Goal: Information Seeking & Learning: Learn about a topic

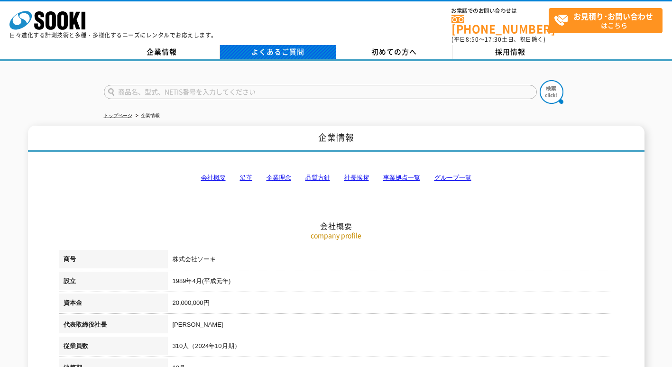
click at [256, 45] on link "よくあるご質問" at bounding box center [278, 52] width 116 height 14
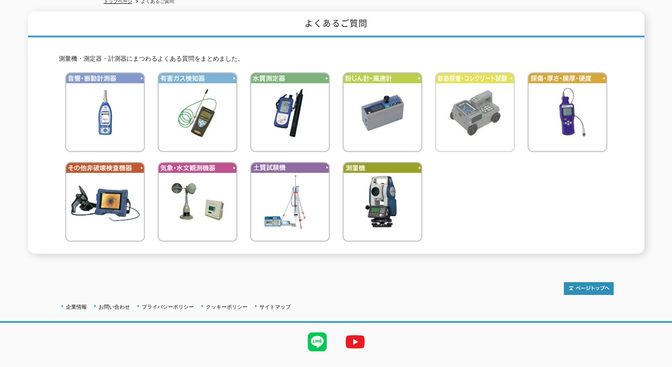
scroll to position [130, 0]
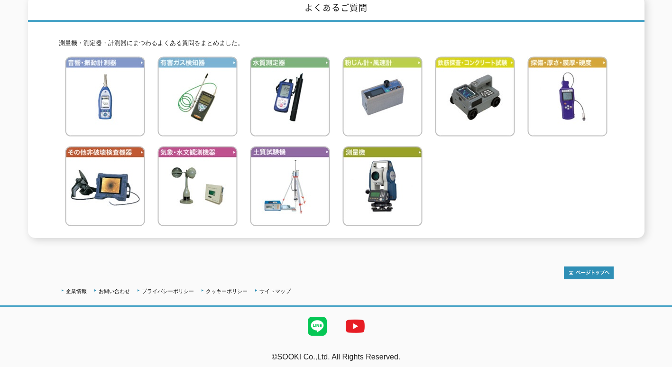
click at [152, 84] on ul at bounding box center [336, 141] width 555 height 179
click at [307, 187] on img at bounding box center [290, 186] width 80 height 80
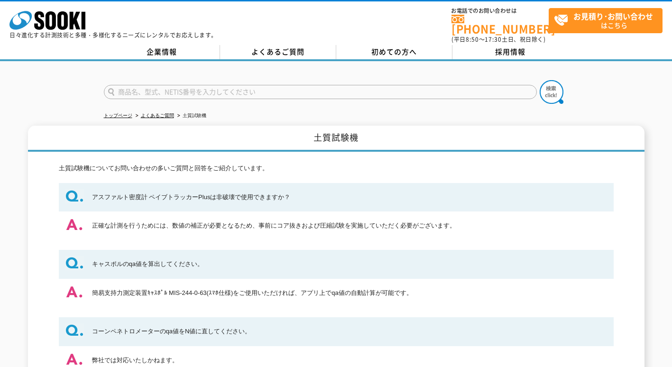
click at [270, 35] on div "株式会社 ソーキ spMenu 日々進化する計測技術と多種・多様化するニーズにレンタルでお応えします。 お電話でのお問い合わせは 0120-856-990 (…" at bounding box center [336, 22] width 672 height 43
click at [270, 45] on link "よくあるご質問" at bounding box center [278, 52] width 116 height 14
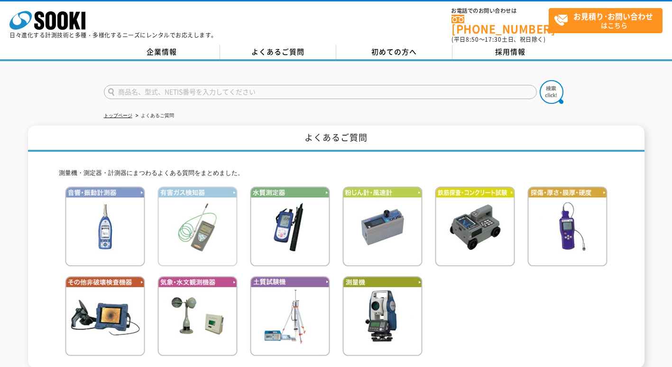
click at [197, 235] on img at bounding box center [198, 226] width 80 height 80
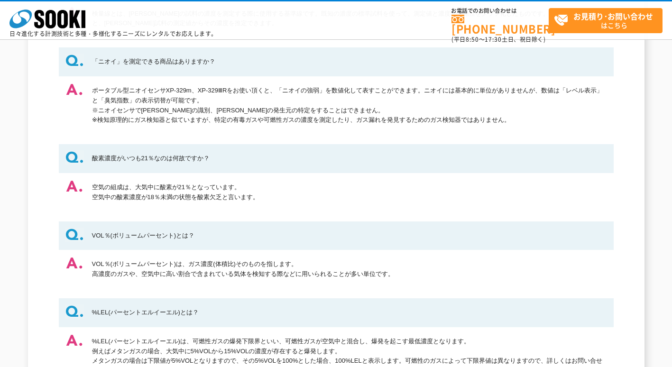
scroll to position [237, 0]
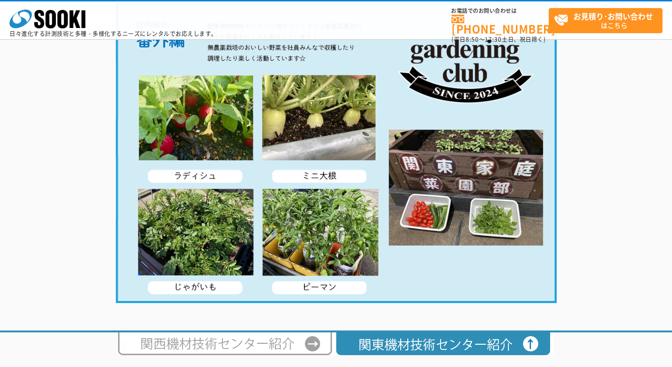
scroll to position [1803, 0]
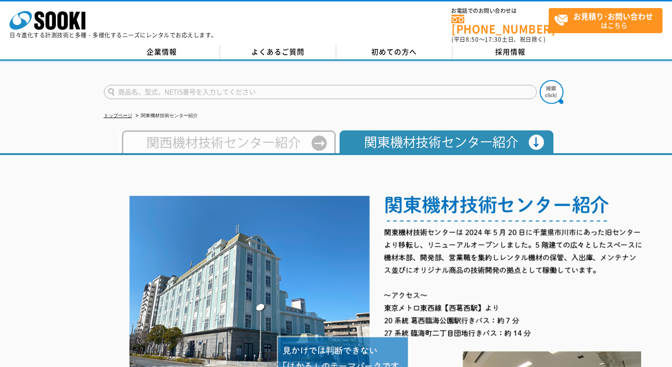
click at [176, 135] on img at bounding box center [227, 141] width 218 height 23
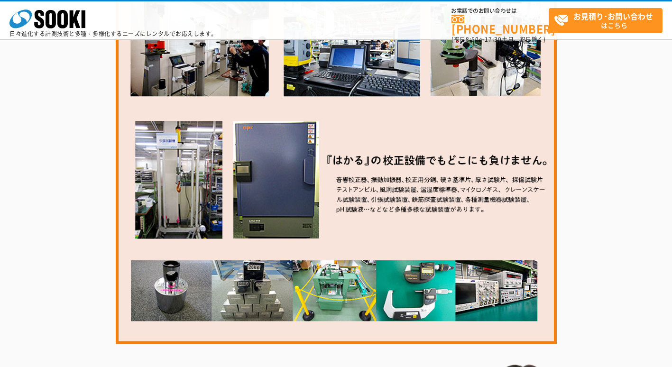
scroll to position [1329, 0]
